Goal: Information Seeking & Learning: Learn about a topic

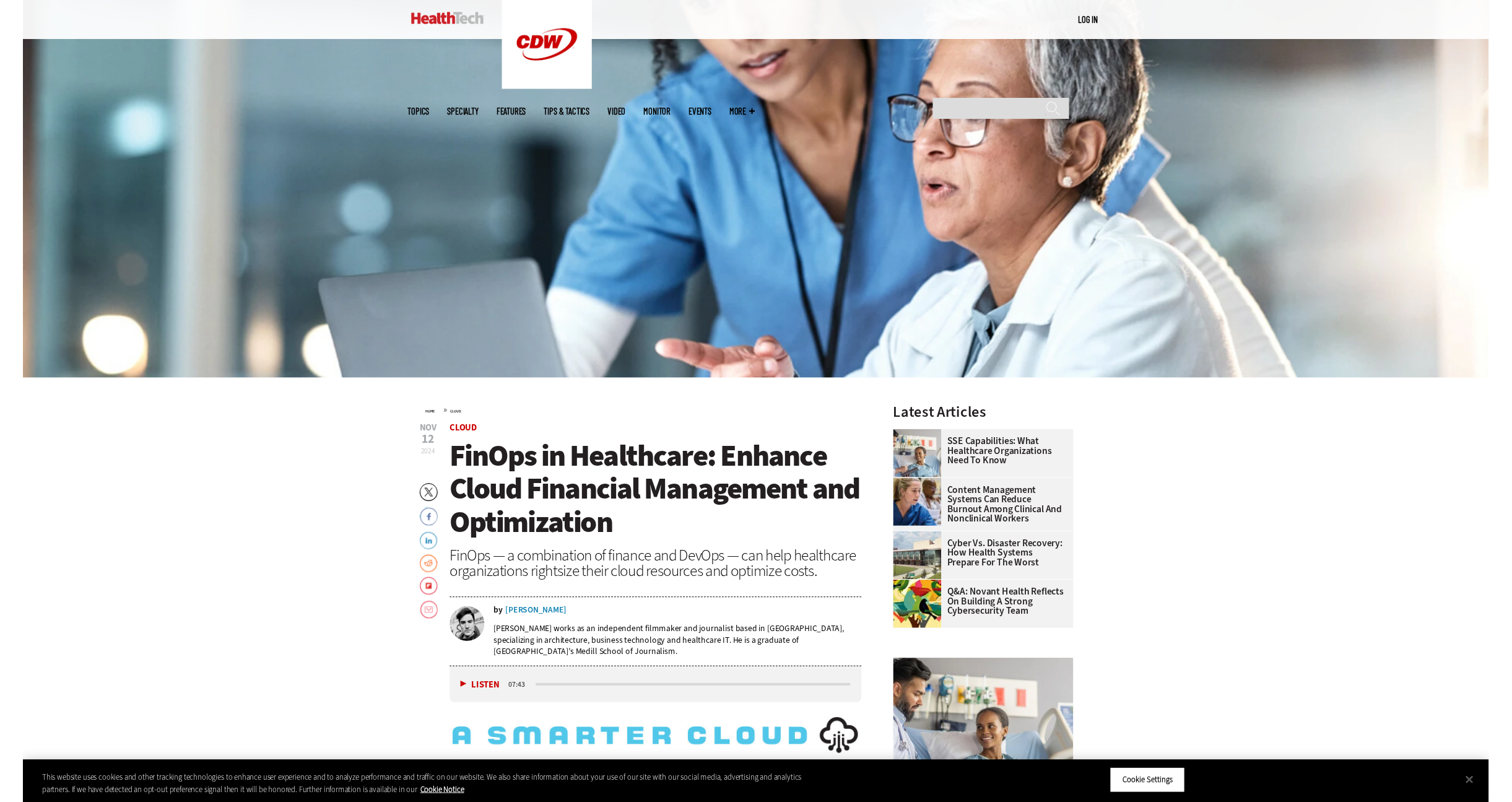
scroll to position [248, 0]
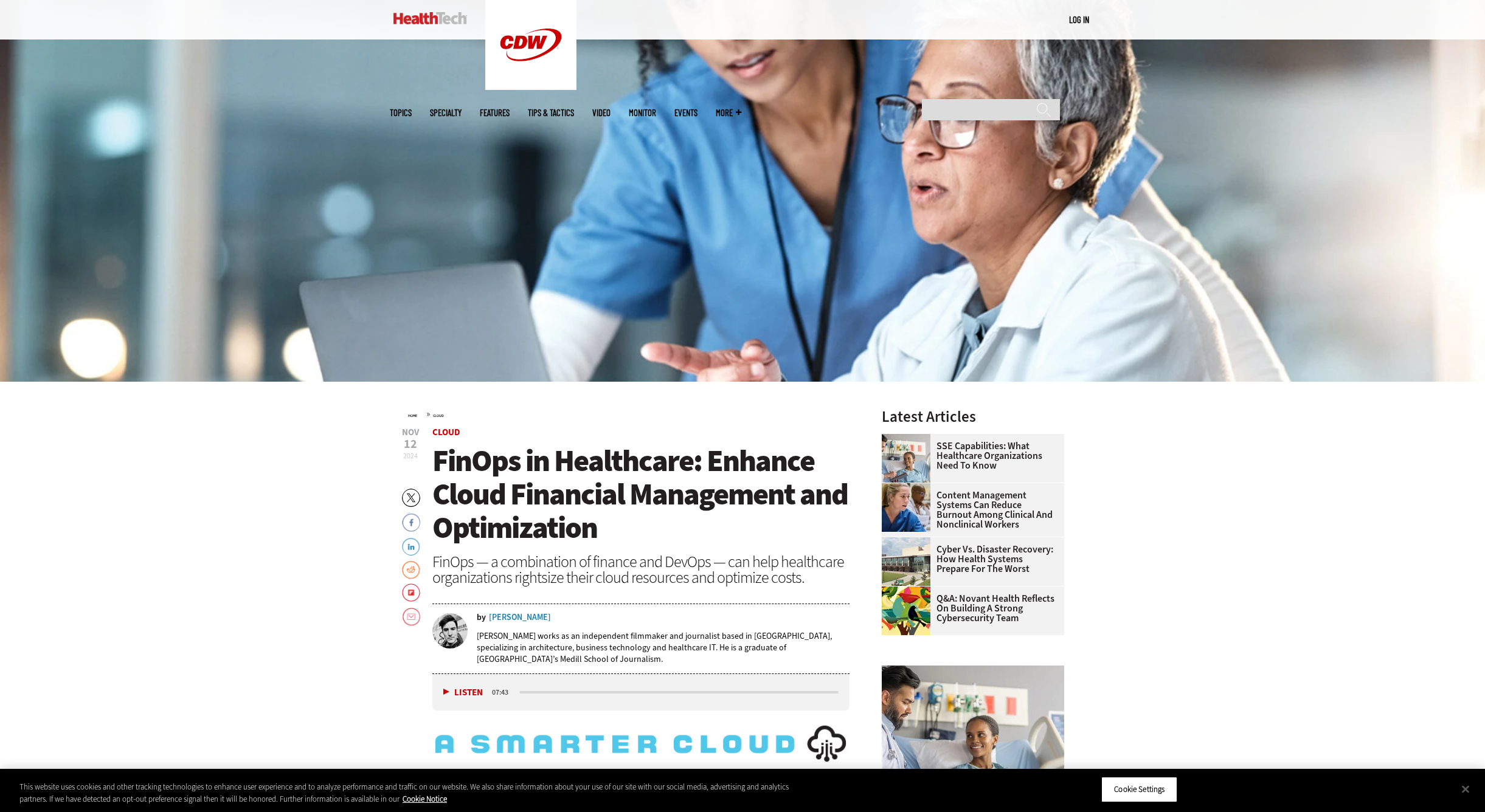
click at [631, 571] on div "FinOps — a combination of finance and DevOps — can help healthcare organization…" at bounding box center [641, 570] width 417 height 32
click at [1465, 787] on button "Close" at bounding box center [1465, 788] width 26 height 26
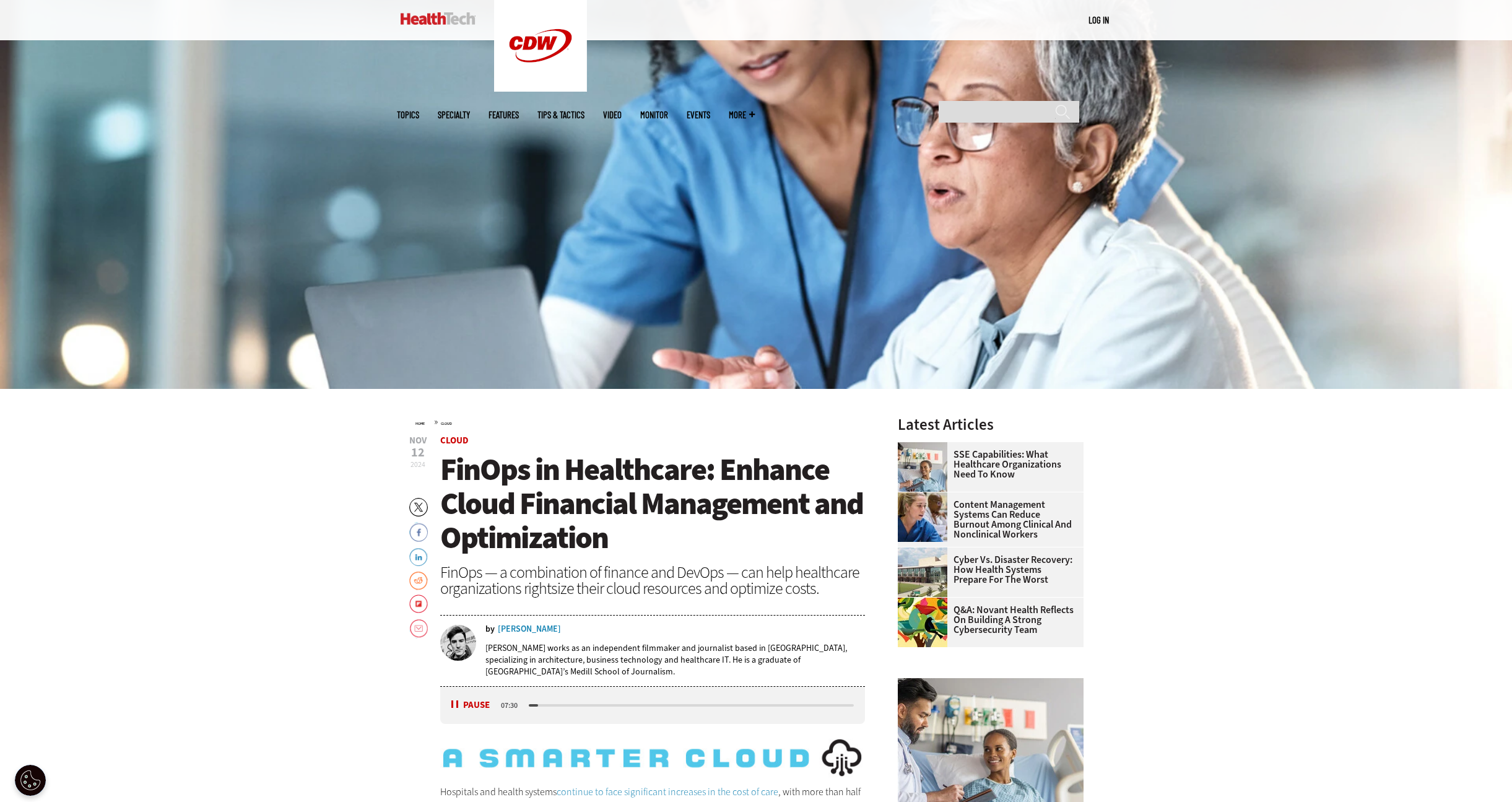
scroll to position [0, 0]
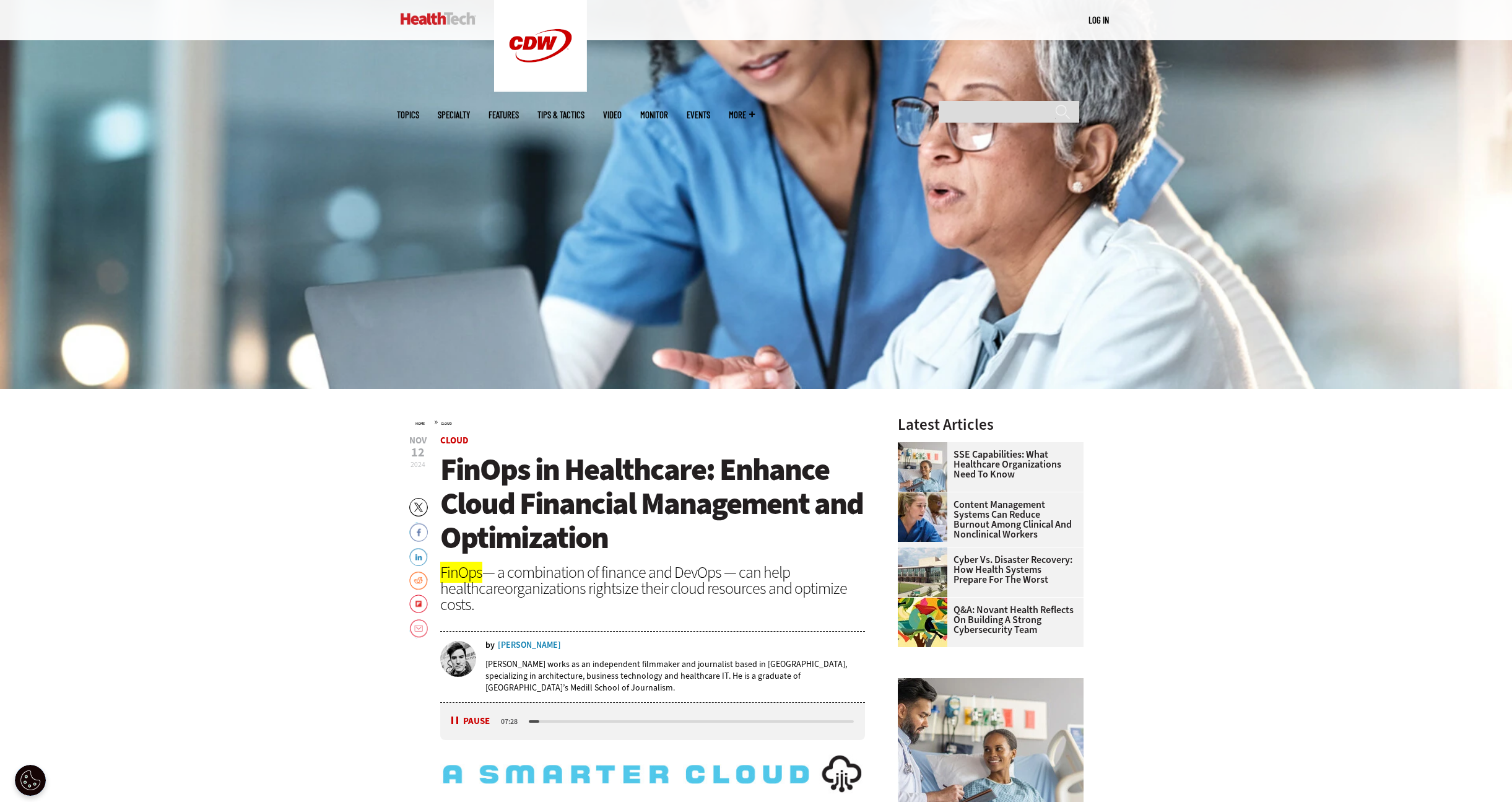
click at [530, 571] on msreadoutspan "FinOps — a combination of finance and DevOps — can help healthcare" at bounding box center [615, 580] width 350 height 37
drag, startPoint x: 530, startPoint y: 571, endPoint x: 506, endPoint y: 572, distance: 24.0
click at [506, 572] on msreadoutspan "FinOps — a combination of finance and DevOps — can help healthcare" at bounding box center [615, 580] width 350 height 37
click at [503, 577] on div "FinOps — a combination of finance and DevOps — can help healthcare organization…" at bounding box center [652, 588] width 425 height 48
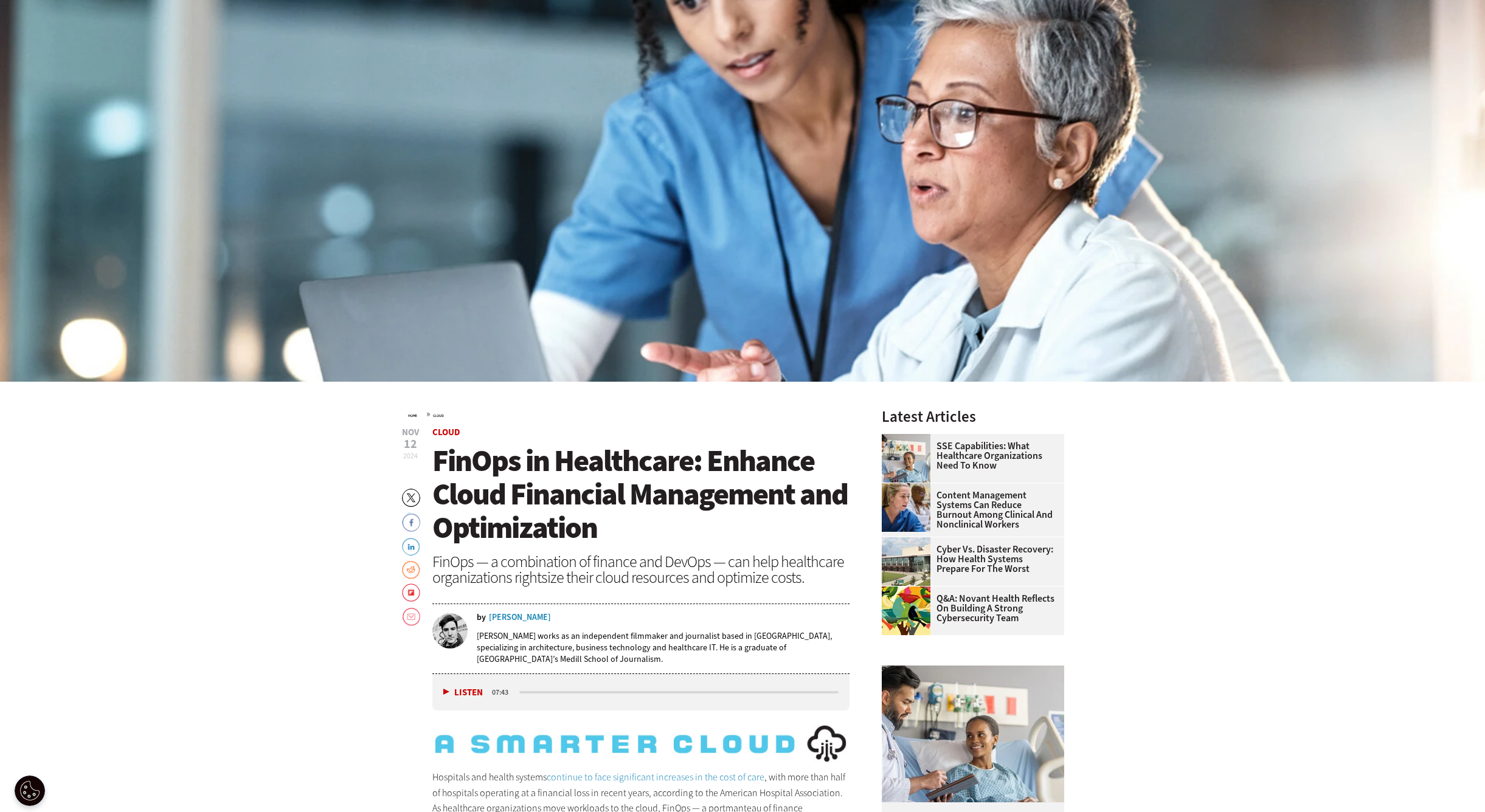
click at [448, 688] on button "Listen" at bounding box center [463, 693] width 40 height 9
click at [447, 688] on button "Pause" at bounding box center [462, 692] width 38 height 9
click at [520, 555] on div "FinOps — a combination of finance and DevOps — can help healthcare organization…" at bounding box center [641, 570] width 417 height 32
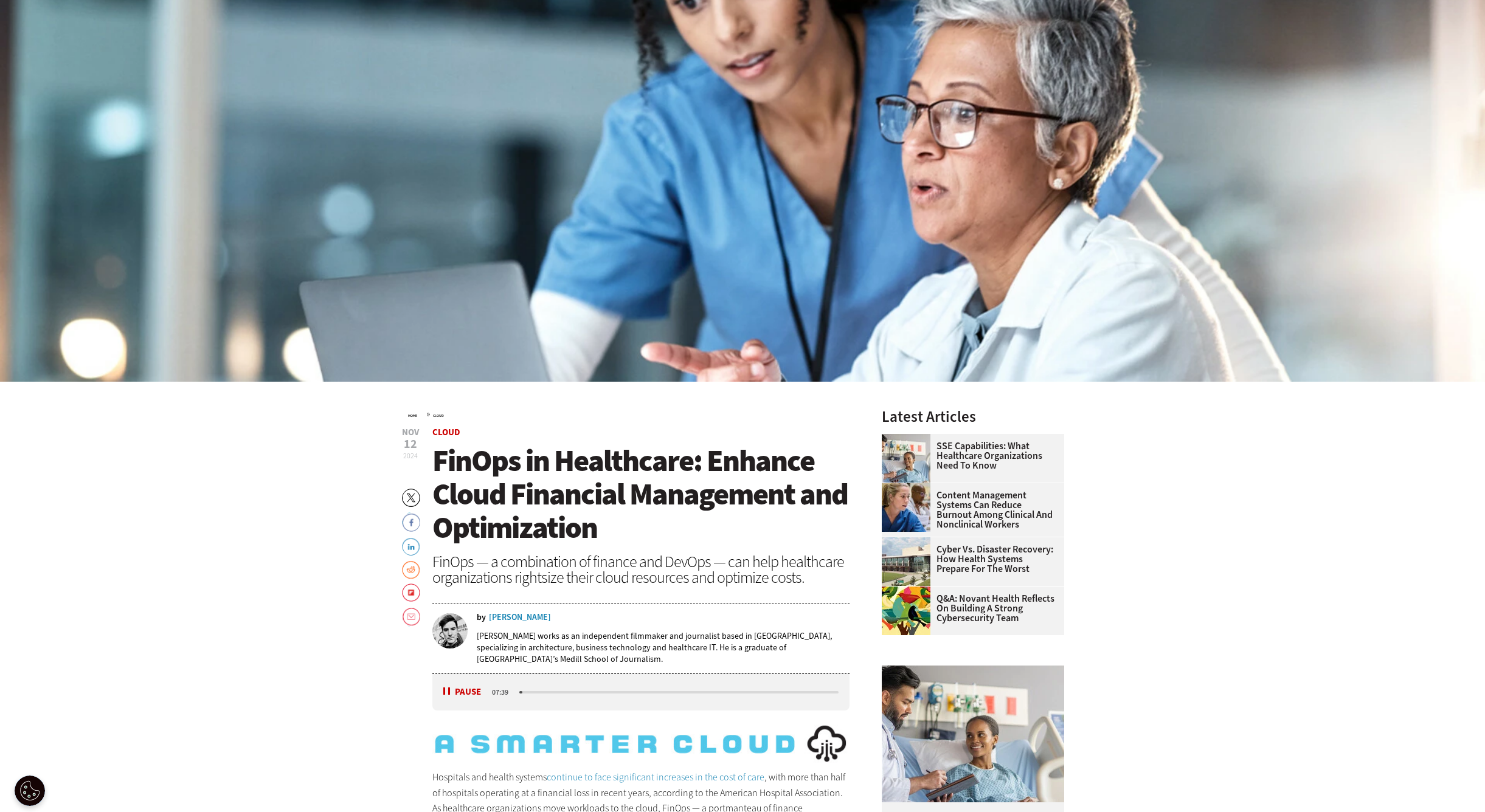
click at [446, 690] on button "Pause" at bounding box center [462, 692] width 38 height 9
drag, startPoint x: 1240, startPoint y: 503, endPoint x: 1195, endPoint y: 494, distance: 45.9
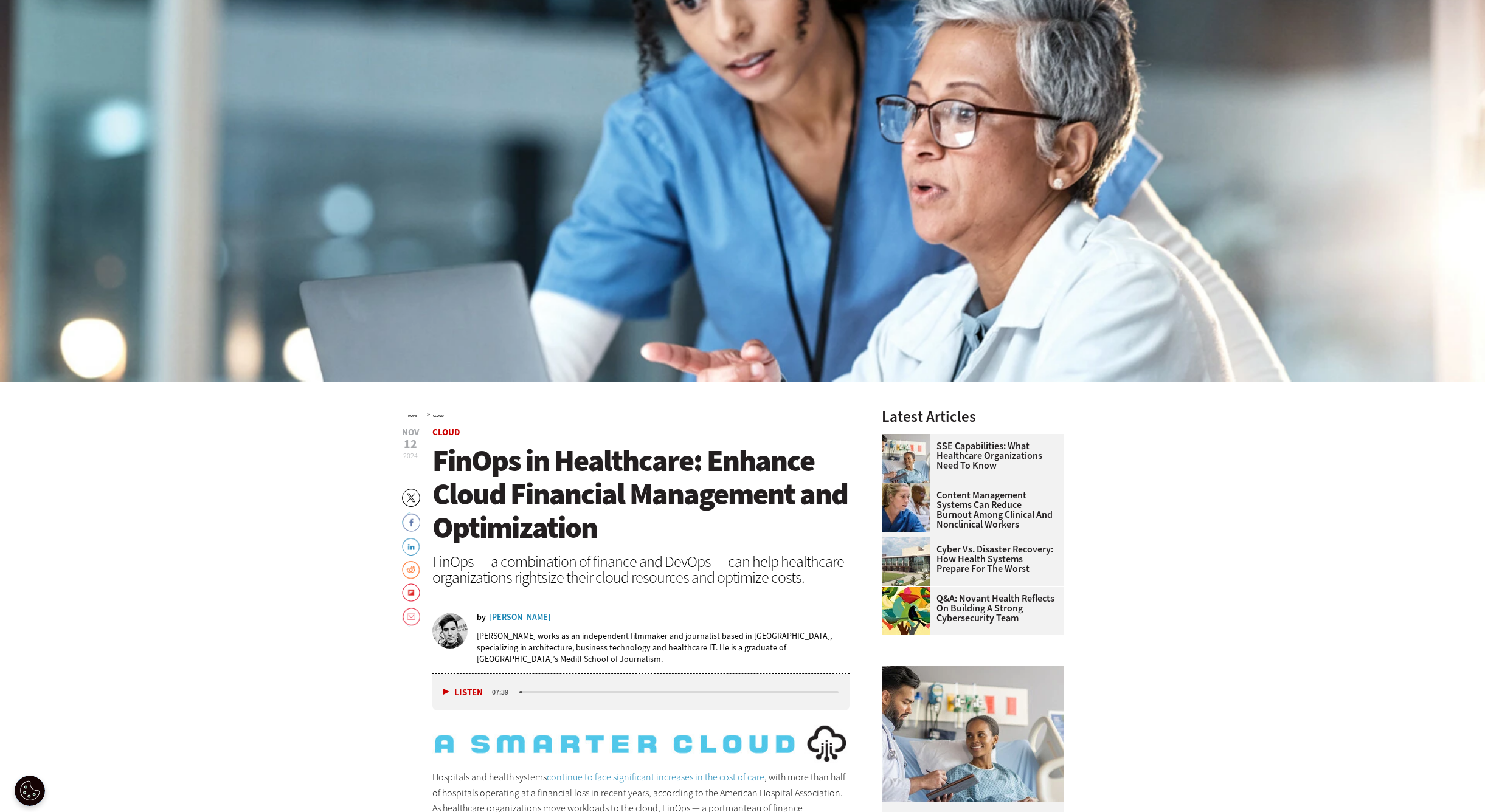
click at [1076, 191] on img at bounding box center [742, 124] width 1485 height 516
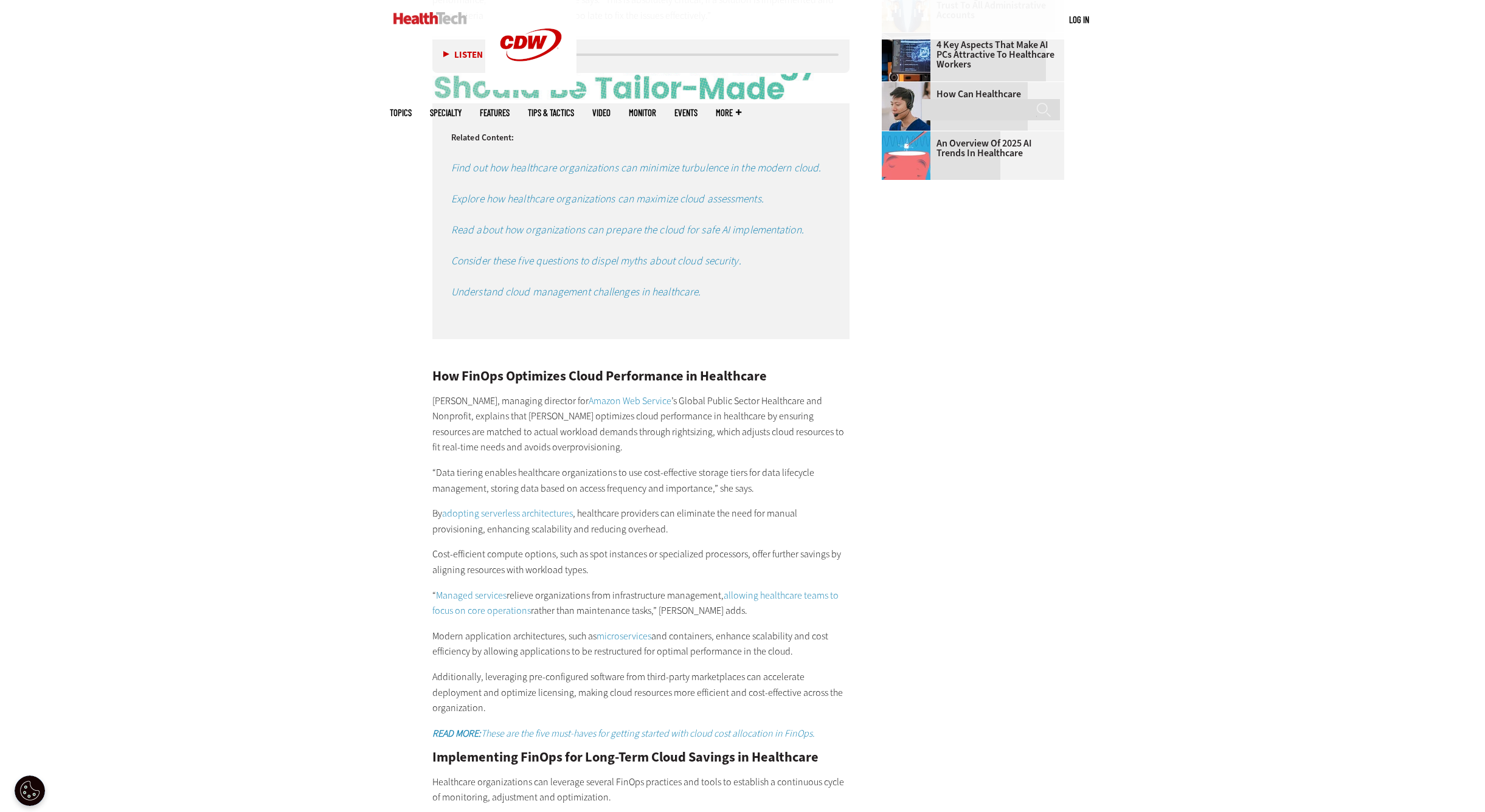
scroll to position [2030, 0]
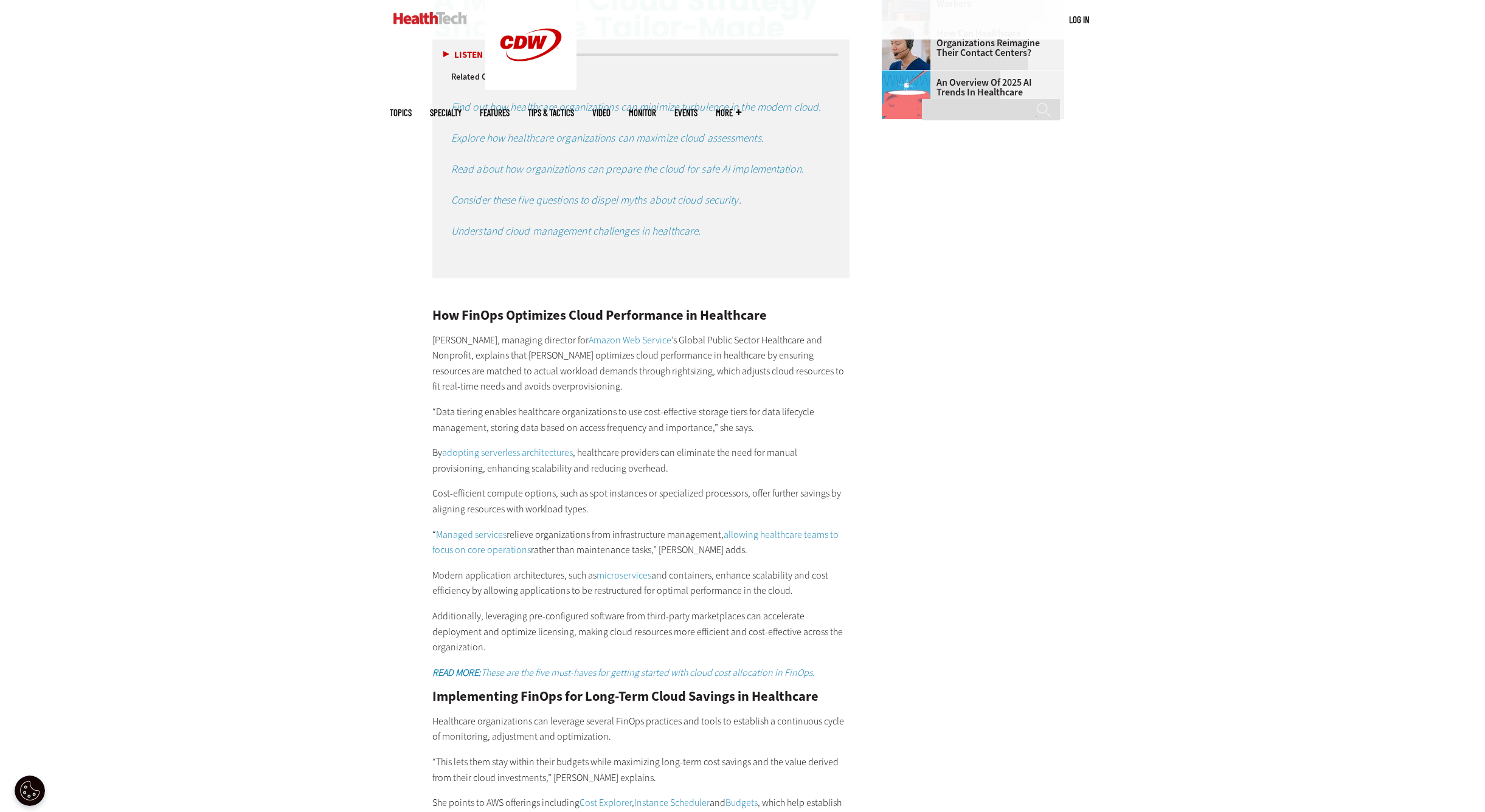
click at [490, 428] on p "“Data tiering enables healthcare organizations to use cost-effective storage ti…" at bounding box center [641, 420] width 417 height 31
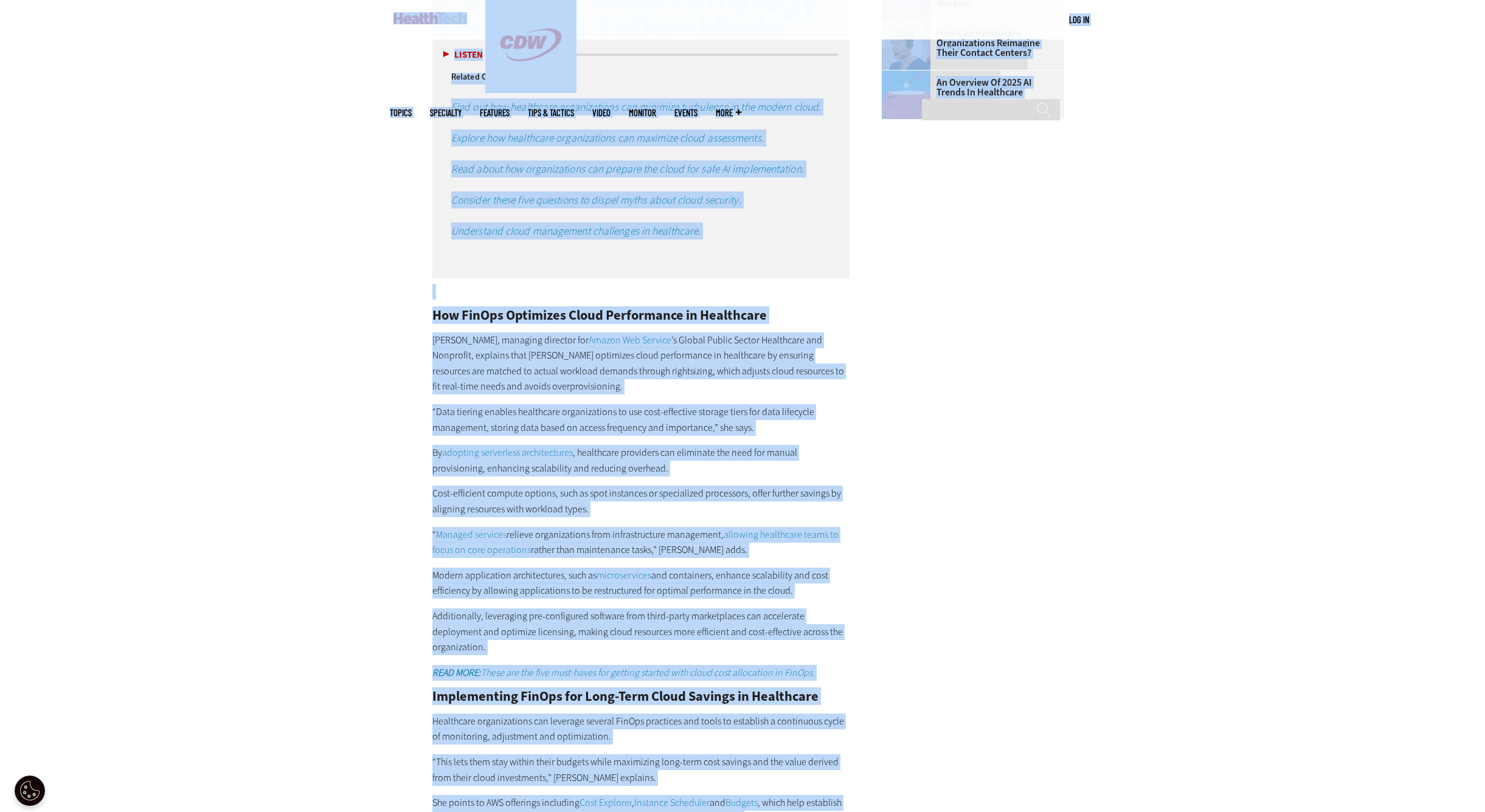
click at [184, 355] on div "Become an Insider Sign up [DATE] to receive premium content! Sign Up MENU Log i…" at bounding box center [742, 95] width 1485 height 4251
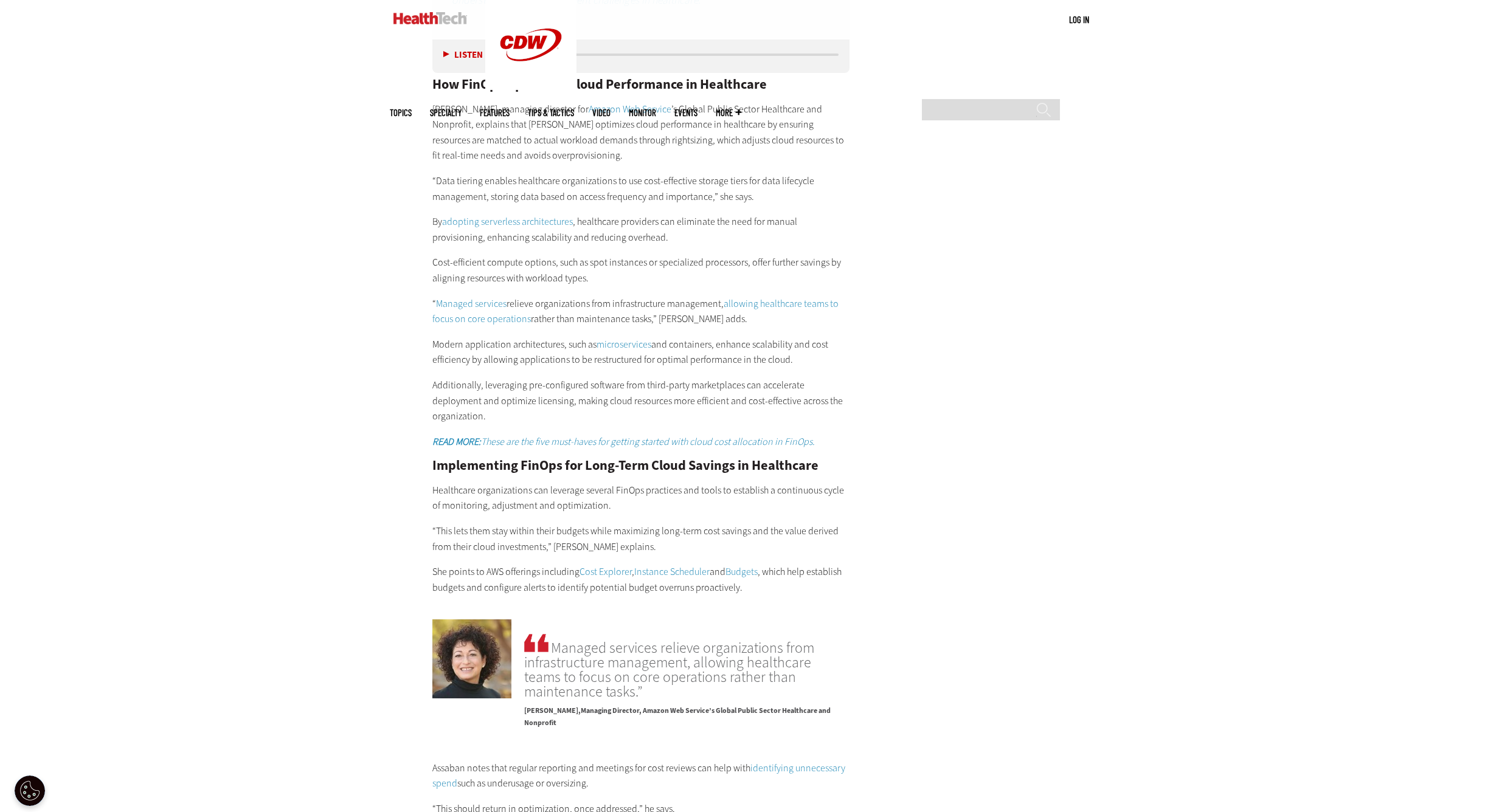
scroll to position [2273, 0]
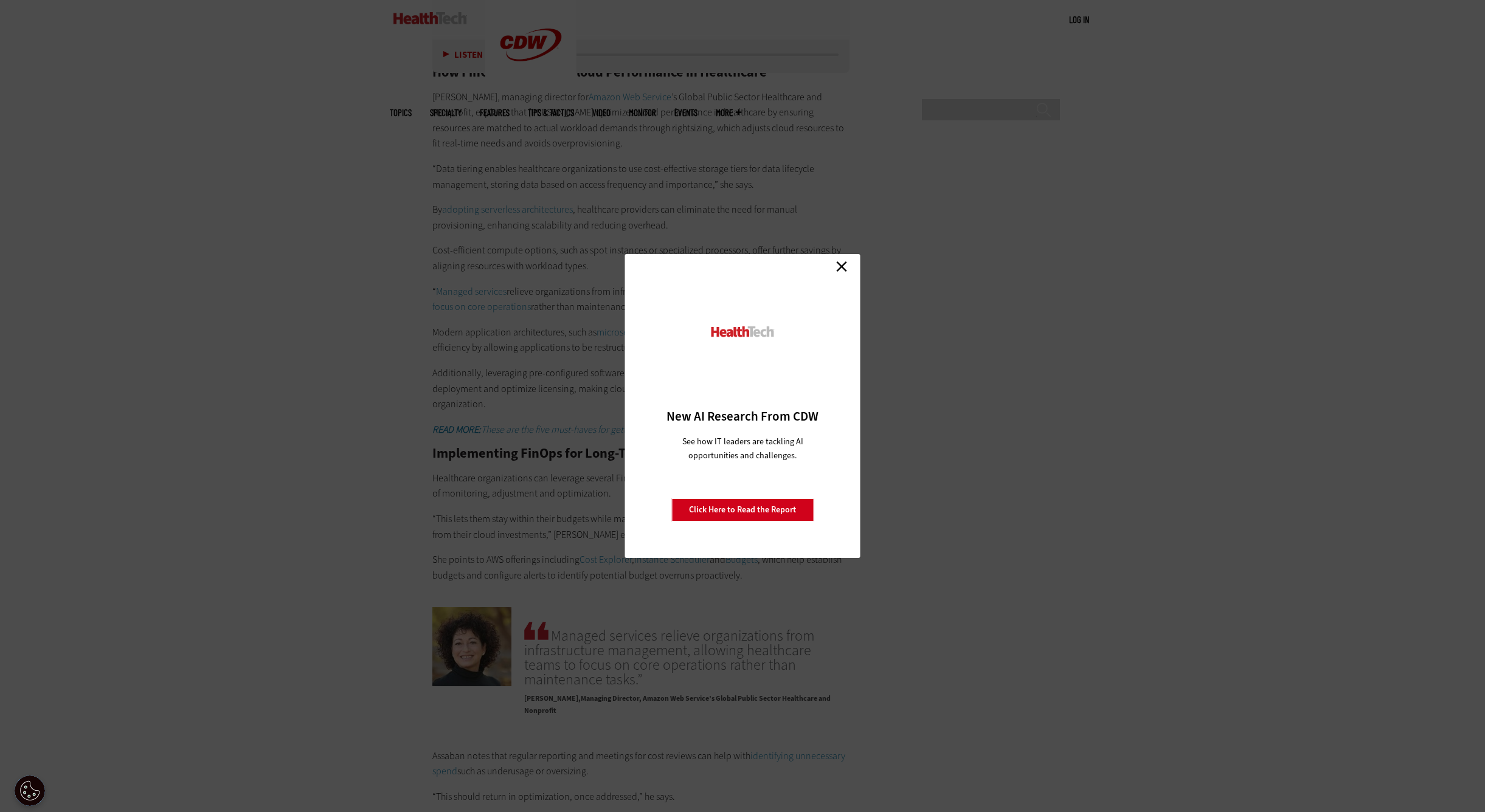
click at [843, 261] on link "Close" at bounding box center [841, 266] width 18 height 18
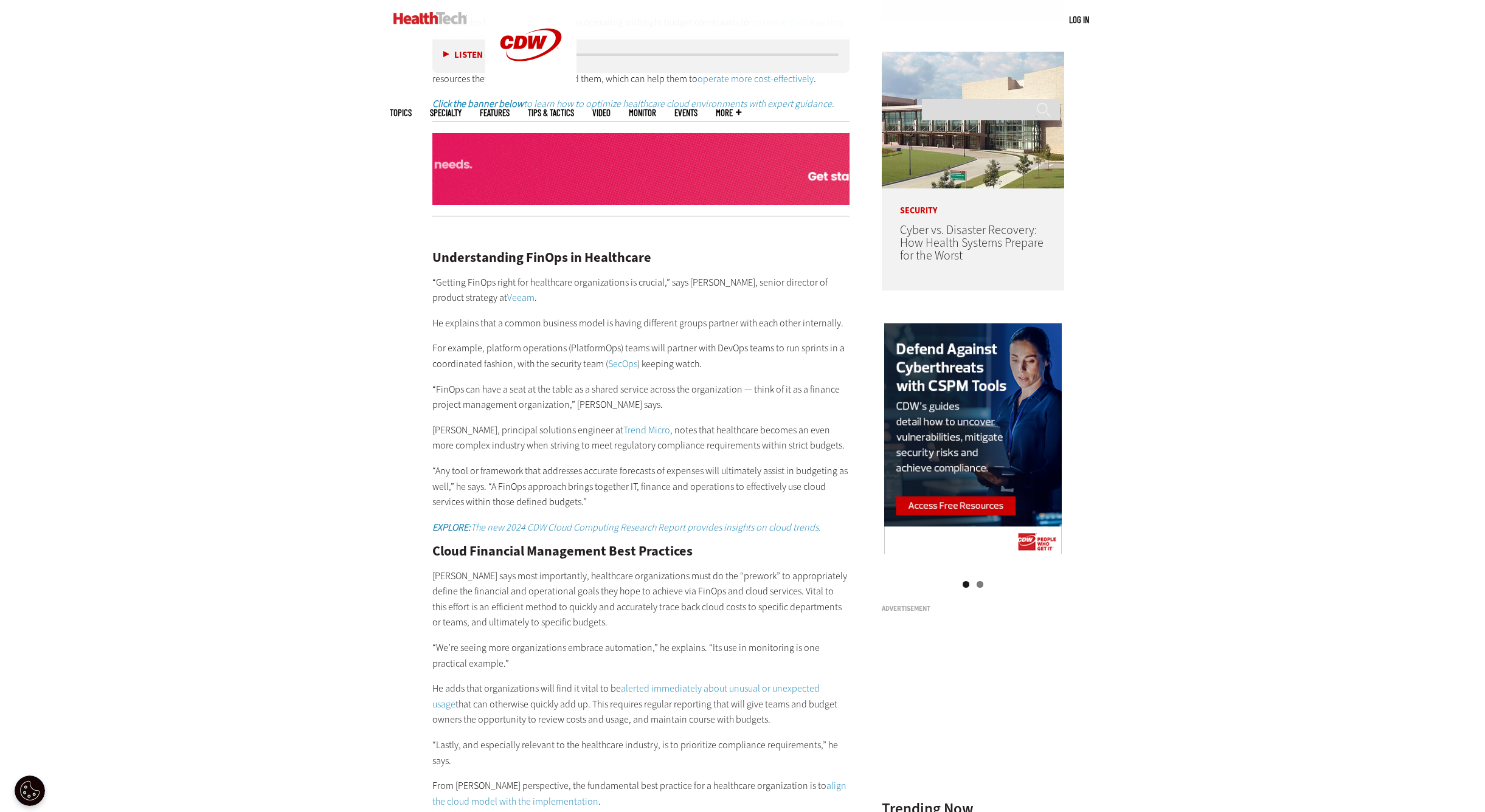
scroll to position [1160, 0]
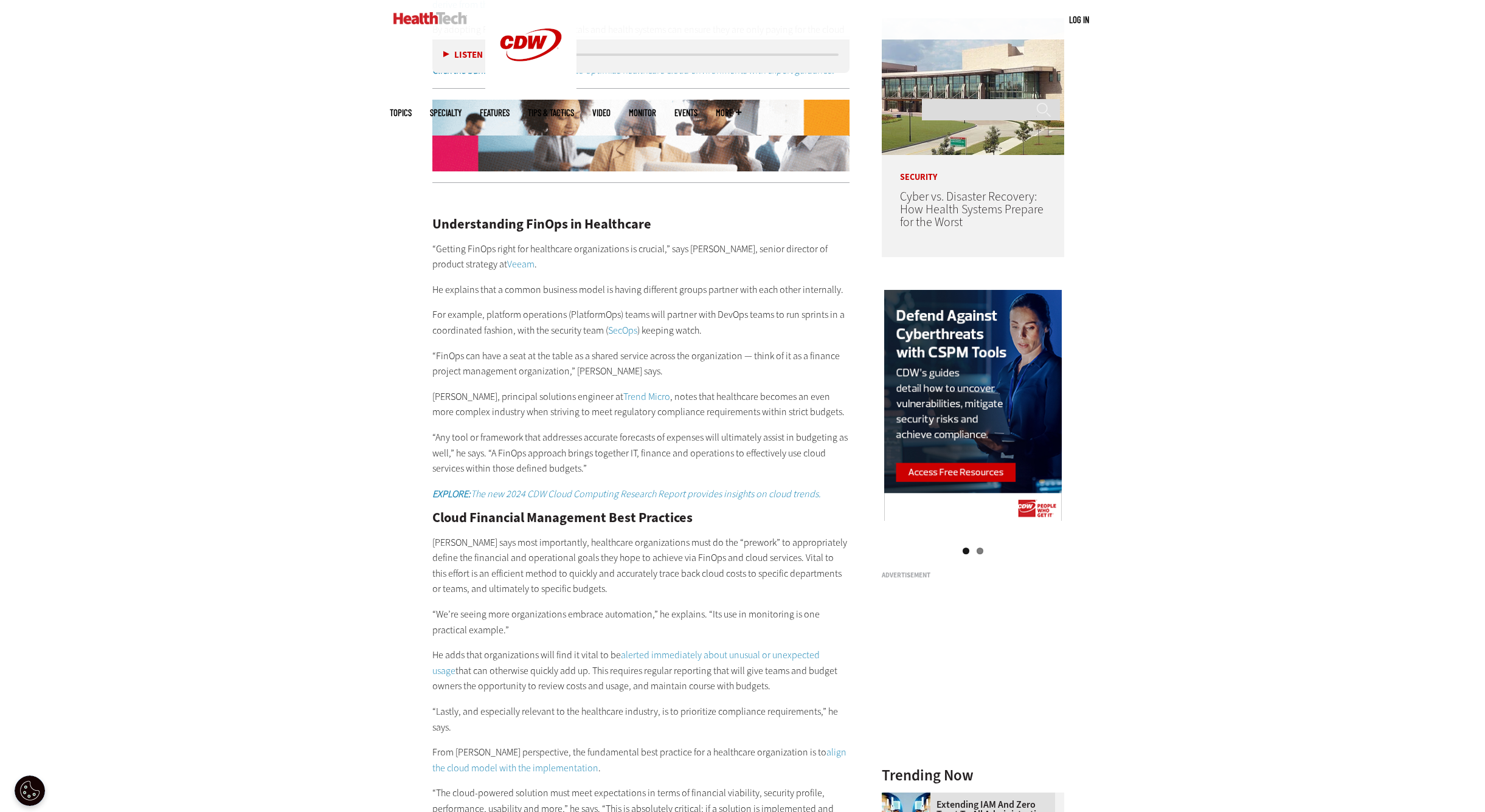
drag, startPoint x: 141, startPoint y: 362, endPoint x: 177, endPoint y: 360, distance: 36.1
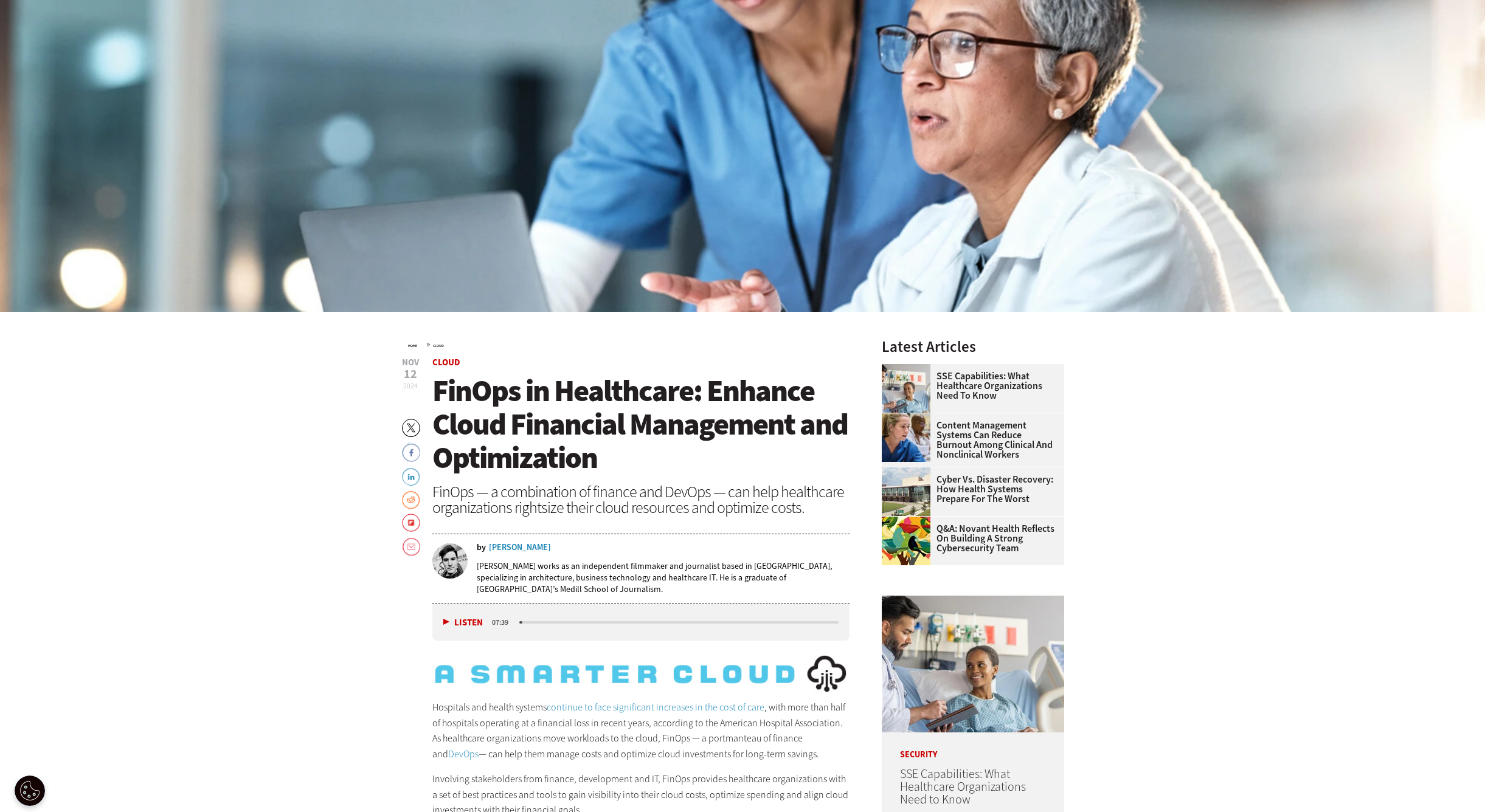
scroll to position [494, 0]
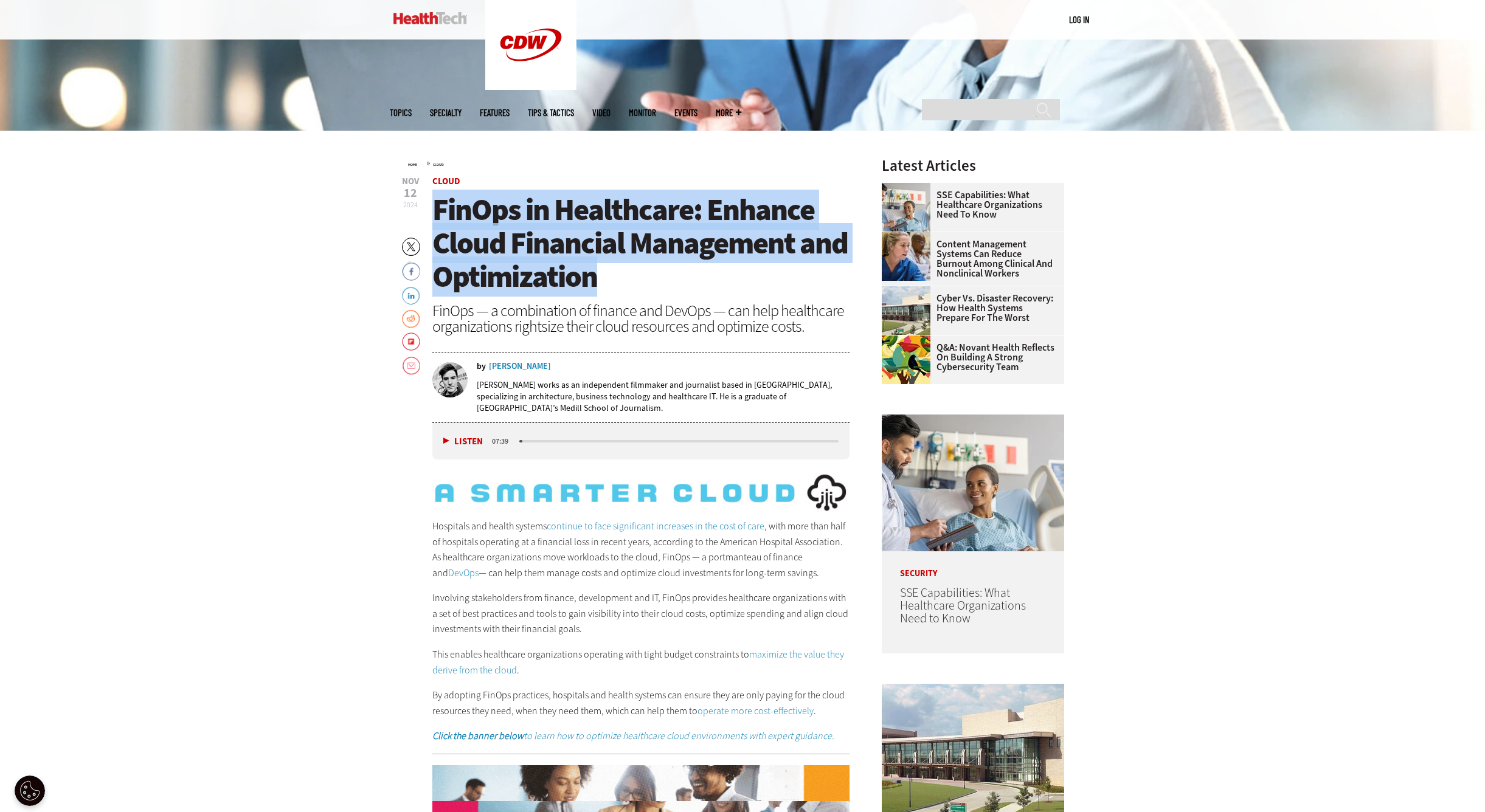
drag, startPoint x: 607, startPoint y: 283, endPoint x: 436, endPoint y: 217, distance: 183.3
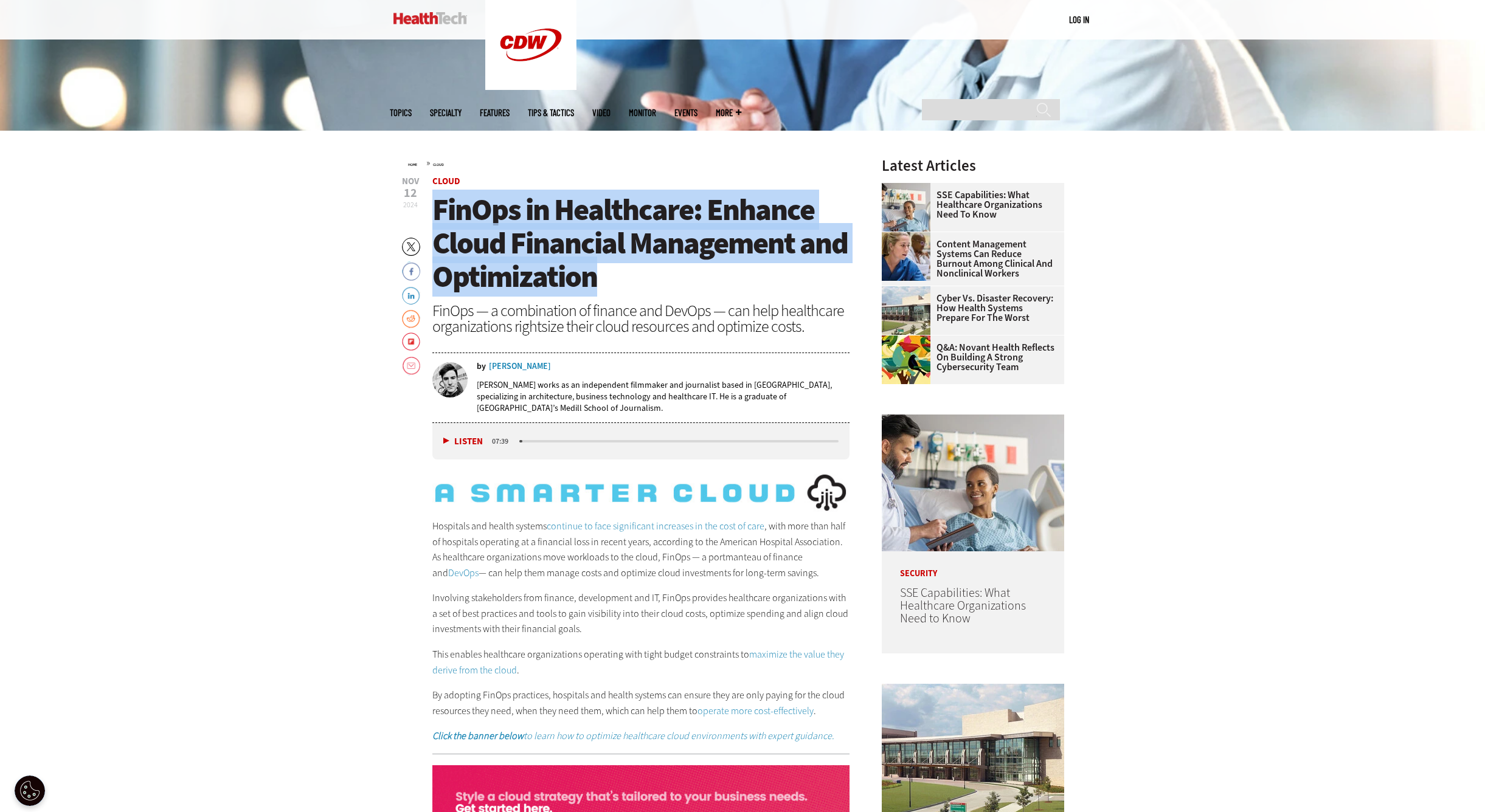
click at [436, 217] on h1 "FinOps in Healthcare: Enhance Cloud Financial Management and Optimization" at bounding box center [641, 243] width 417 height 100
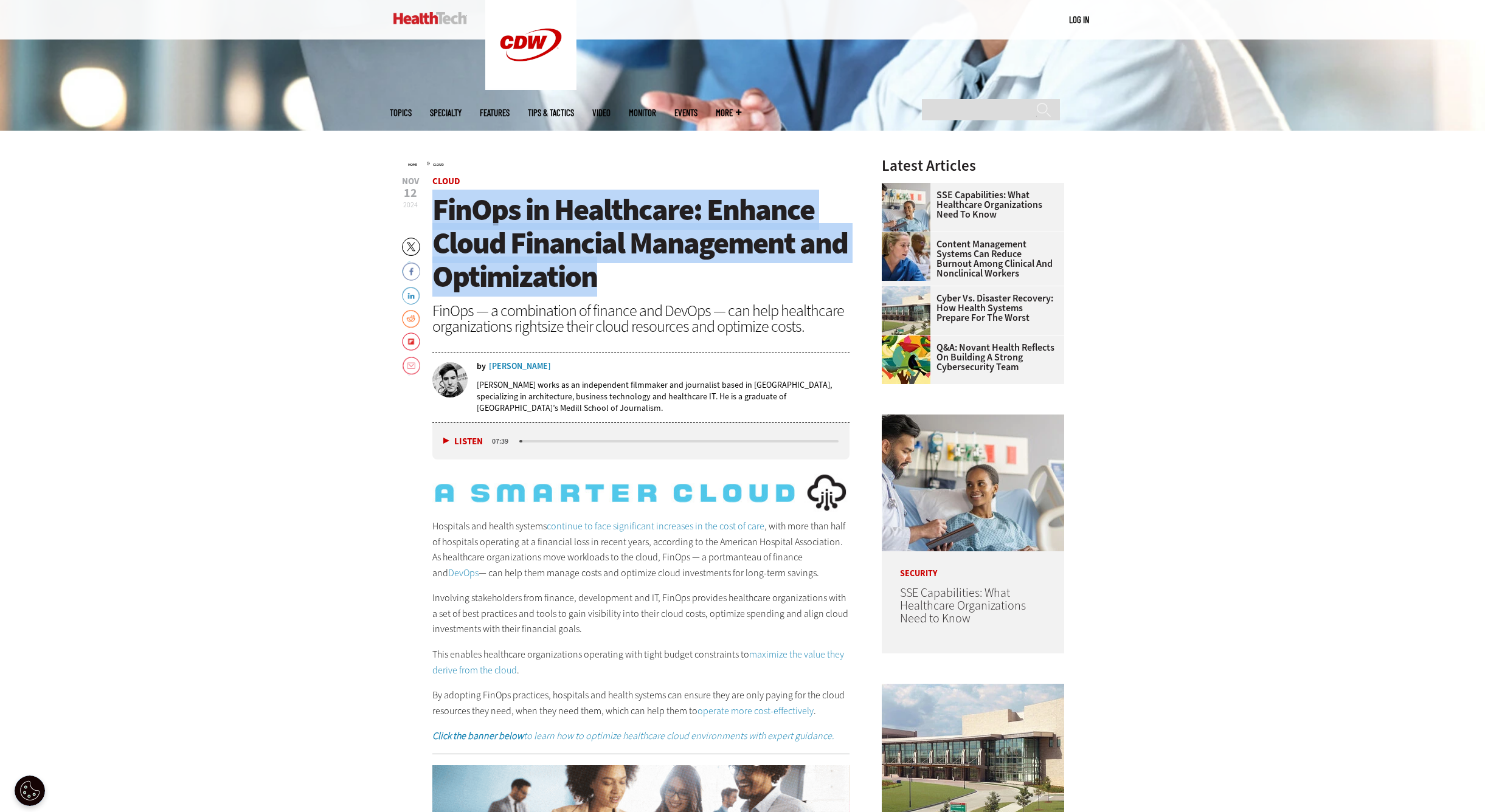
copy span "FinOps in Healthcare: Enhance Cloud Financial Management and Optimization"
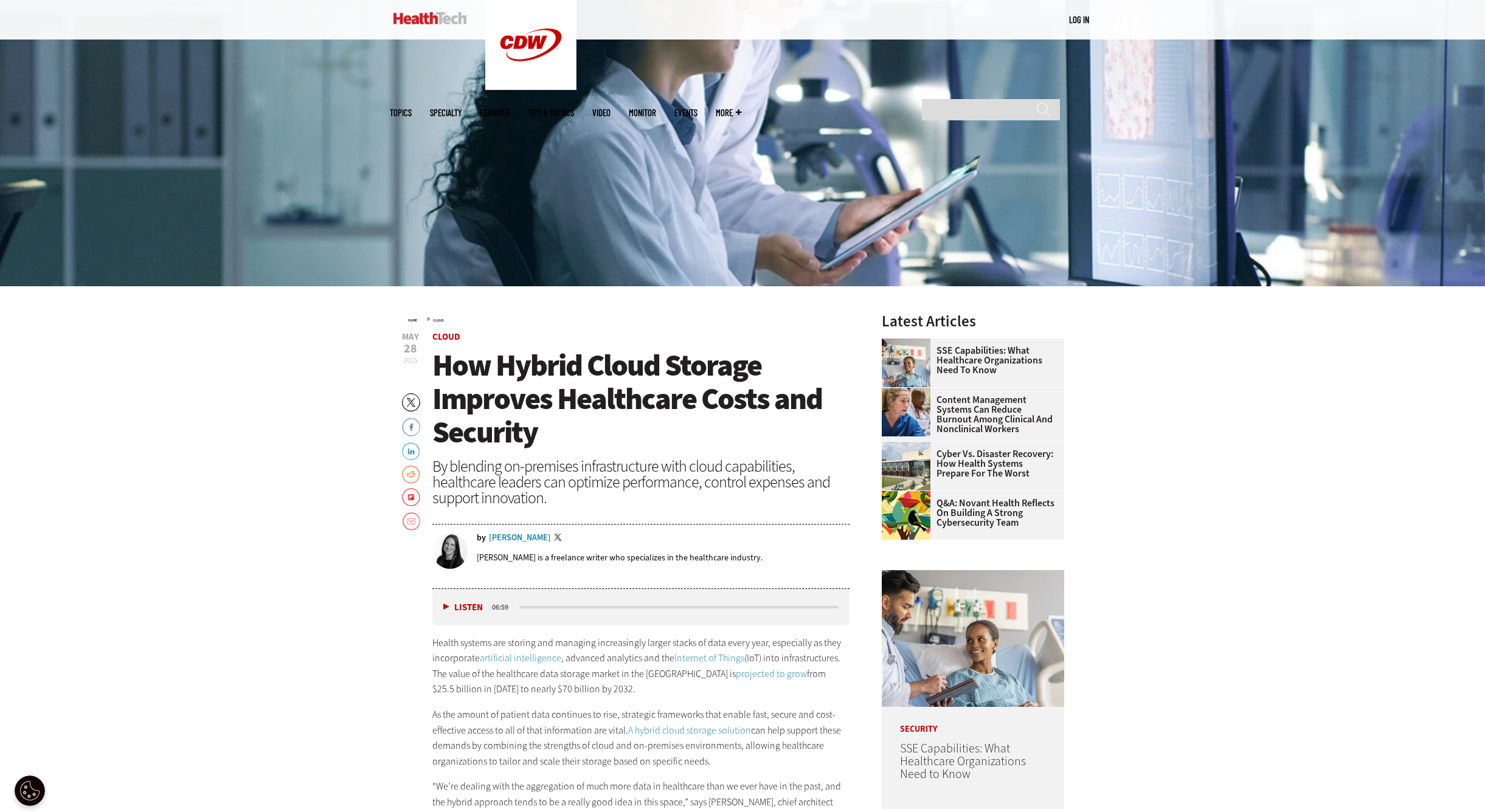
scroll to position [399, 0]
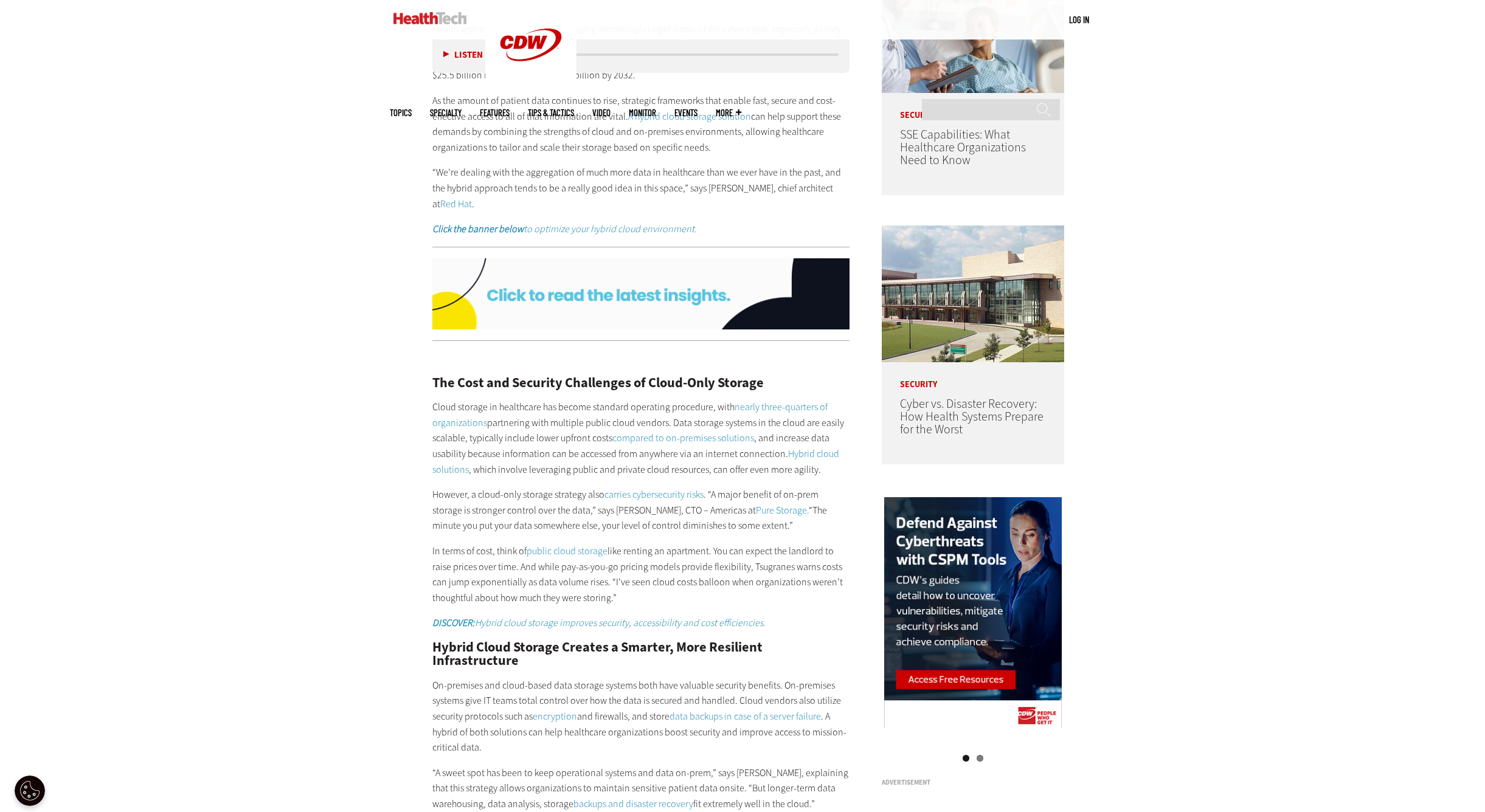
scroll to position [482, 0]
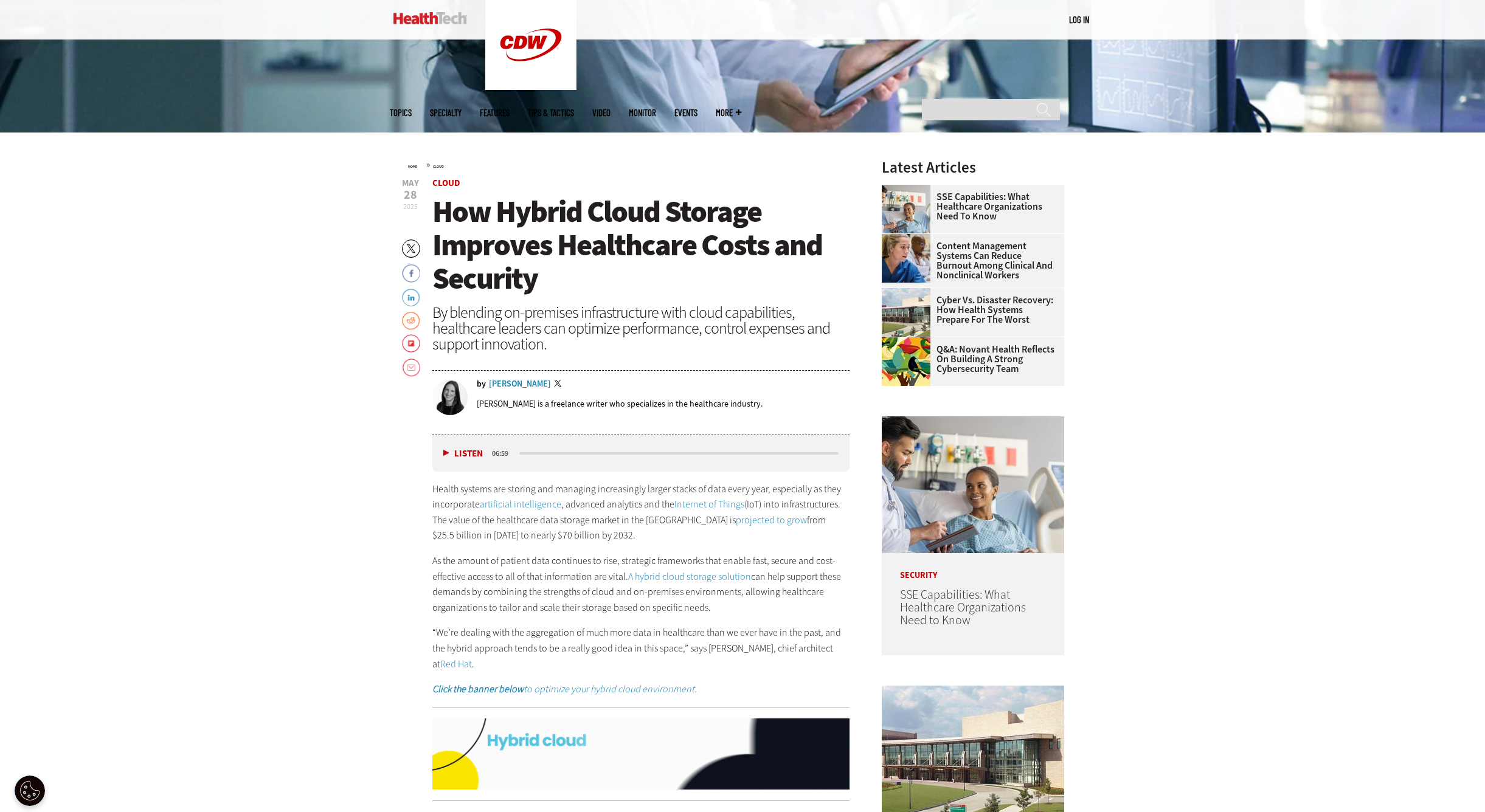
scroll to position [501, 0]
